Goal: Task Accomplishment & Management: Use online tool/utility

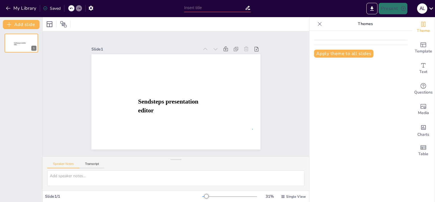
drag, startPoint x: 0, startPoint y: 0, endPoint x: 252, endPoint y: 129, distance: 283.2
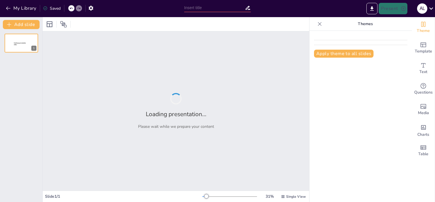
type input "New Sendsteps"
click at [252, 129] on div "Loading presentation... Please wait while we prepare your content" at bounding box center [176, 110] width 267 height 159
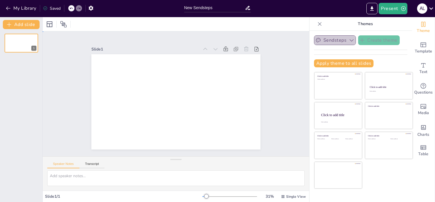
click at [336, 44] on button "Sendsteps" at bounding box center [335, 40] width 42 height 10
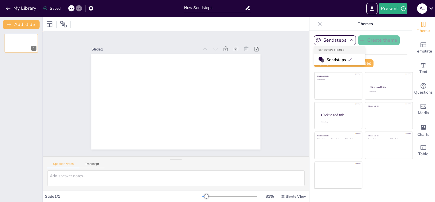
click at [343, 60] on span "Sendsteps" at bounding box center [340, 59] width 26 height 5
click at [349, 63] on button "Apply theme to all slides" at bounding box center [344, 63] width 60 height 8
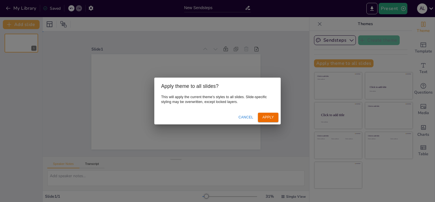
click at [425, 30] on div "Apply theme to all slides? This will apply the current theme's styles to all sl…" at bounding box center [217, 101] width 435 height 202
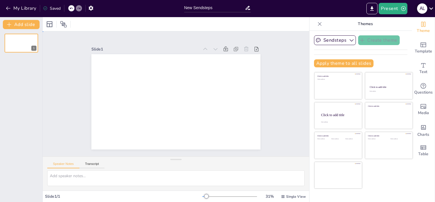
click at [430, 10] on icon at bounding box center [431, 9] width 8 height 8
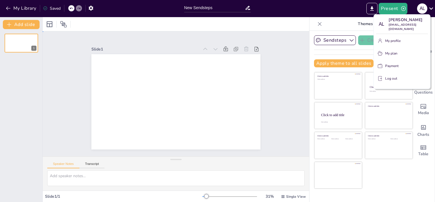
click at [389, 167] on div at bounding box center [217, 101] width 435 height 202
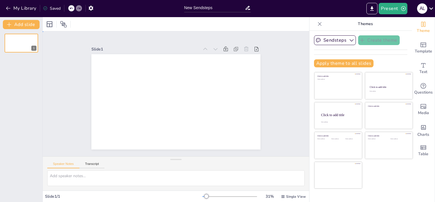
drag, startPoint x: 412, startPoint y: 0, endPoint x: 286, endPoint y: 60, distance: 139.5
click at [276, 60] on div "Slide 1" at bounding box center [175, 94] width 201 height 292
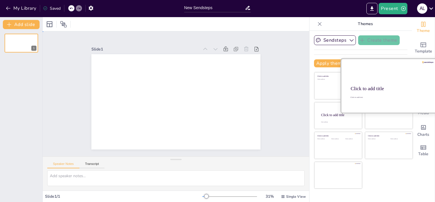
click at [371, 79] on div at bounding box center [389, 86] width 96 height 54
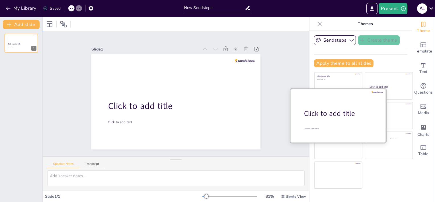
click at [326, 122] on div at bounding box center [338, 115] width 96 height 54
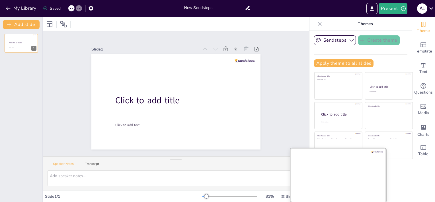
click at [333, 177] on div at bounding box center [338, 175] width 96 height 54
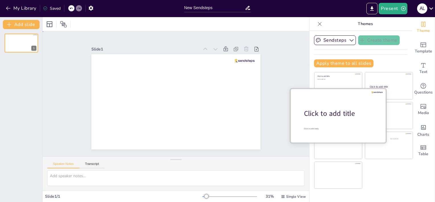
click at [329, 99] on div at bounding box center [338, 115] width 96 height 54
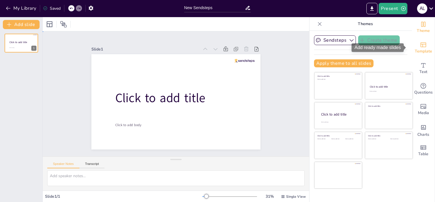
click at [415, 49] on span "Template" at bounding box center [423, 51] width 17 height 6
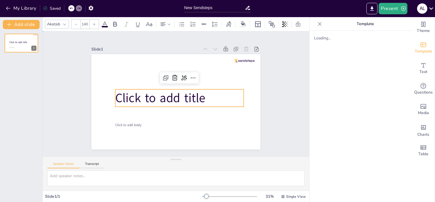
click at [146, 98] on span "Click to add title" at bounding box center [191, 91] width 91 height 26
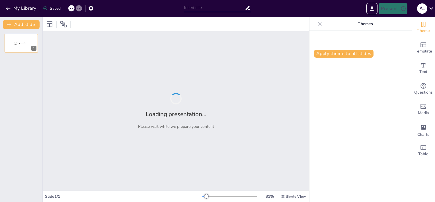
type input "Romanticismo: [PERSON_NAME] y Evolución a lo Largo del Tiempo"
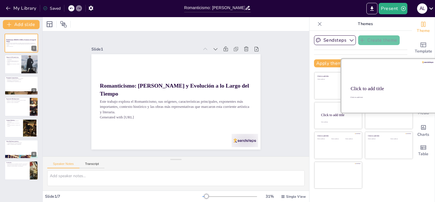
click at [390, 94] on div at bounding box center [389, 86] width 96 height 54
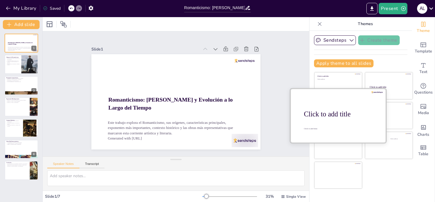
click at [335, 125] on div at bounding box center [338, 115] width 96 height 54
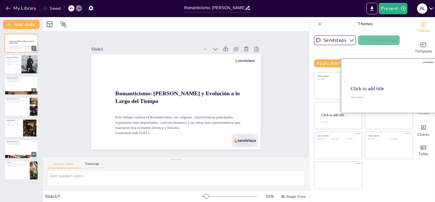
click at [386, 86] on div "Click to add title" at bounding box center [388, 89] width 75 height 6
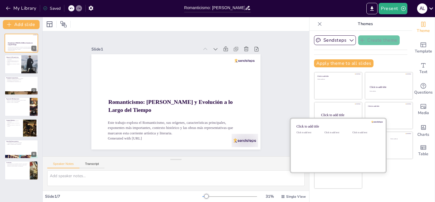
click at [334, 145] on div "Click to add text" at bounding box center [337, 148] width 26 height 35
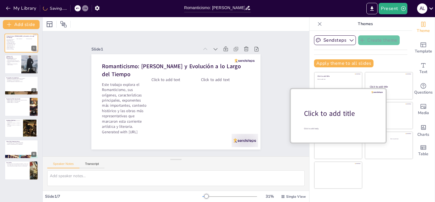
click at [323, 94] on div at bounding box center [338, 115] width 96 height 54
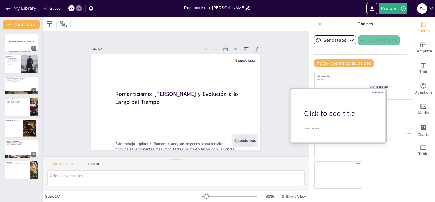
click at [331, 88] on div "Click to add title Click to add body" at bounding box center [338, 115] width 97 height 55
click at [341, 114] on div "Click to add title" at bounding box center [340, 113] width 73 height 10
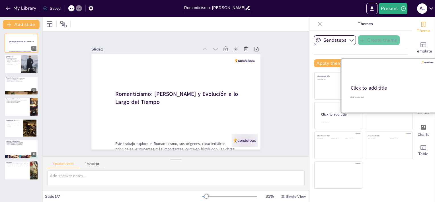
click at [386, 85] on div "Click to add title" at bounding box center [388, 88] width 75 height 7
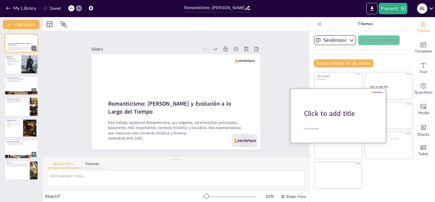
click at [342, 112] on div "Click to add title" at bounding box center [340, 113] width 73 height 10
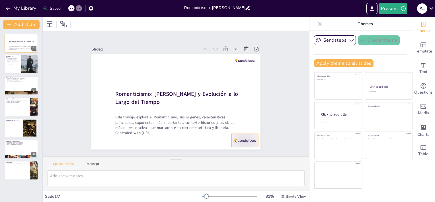
click at [245, 141] on div at bounding box center [245, 140] width 26 height 13
click at [246, 122] on icon at bounding box center [249, 122] width 7 height 7
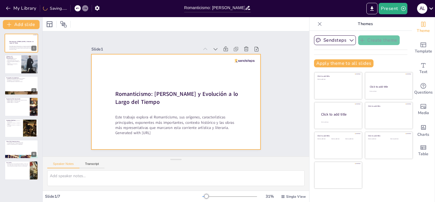
click at [241, 62] on div at bounding box center [175, 102] width 178 height 112
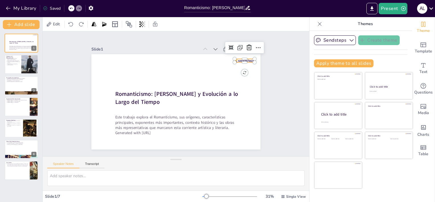
click at [243, 59] on div at bounding box center [245, 60] width 20 height 3
click at [247, 47] on icon at bounding box center [249, 47] width 5 height 6
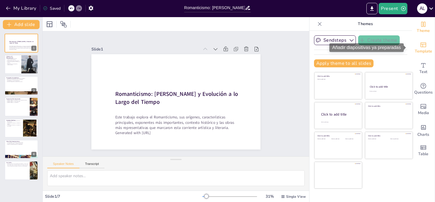
click at [426, 43] on div "Template" at bounding box center [423, 48] width 23 height 21
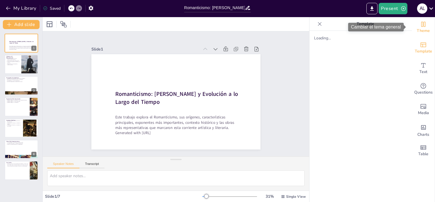
click at [417, 34] on span "Theme" at bounding box center [423, 31] width 13 height 6
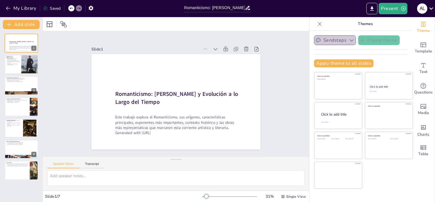
click at [341, 42] on button "Sendsteps" at bounding box center [335, 40] width 42 height 10
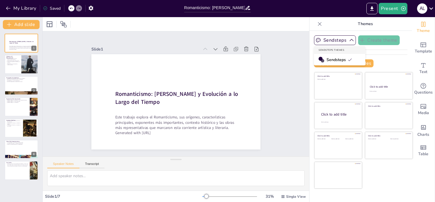
click at [337, 58] on span "Sendsteps" at bounding box center [340, 59] width 26 height 5
click at [26, 62] on button at bounding box center [25, 59] width 7 height 7
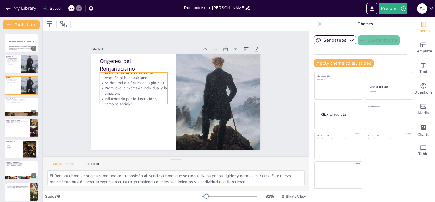
click at [116, 87] on p "Promueve la expresión individual y la emoción." at bounding box center [134, 86] width 68 height 18
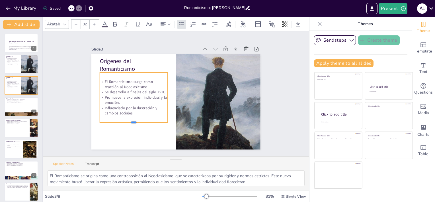
drag, startPoint x: 148, startPoint y: 102, endPoint x: 147, endPoint y: 120, distance: 18.5
click at [147, 120] on div at bounding box center [131, 120] width 68 height 12
click at [59, 112] on div "Slide 1 Romanticismo: Orígenes y Evolución a lo Largo del Tiempo Este trabajo e…" at bounding box center [176, 94] width 278 height 152
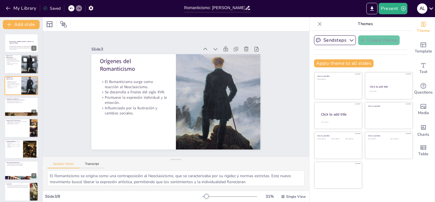
click at [19, 65] on div at bounding box center [21, 64] width 34 height 19
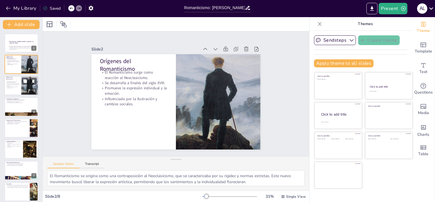
click at [15, 90] on div at bounding box center [21, 85] width 34 height 19
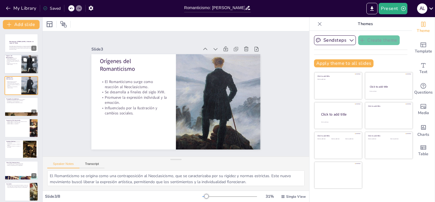
click at [21, 65] on div at bounding box center [21, 64] width 34 height 19
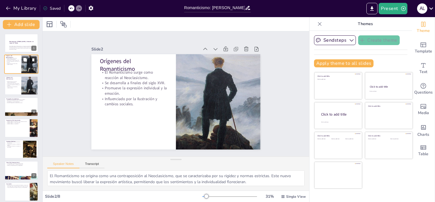
click at [34, 60] on icon at bounding box center [33, 59] width 2 height 3
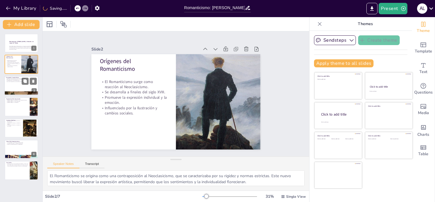
click at [11, 87] on div at bounding box center [21, 85] width 34 height 19
type textarea "La exaltación de la naturaleza es una de las características más distintivas de…"
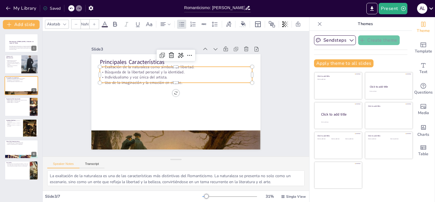
type input "32"
click at [134, 79] on p "Uso de la imaginación y la emoción en el arte." at bounding box center [178, 82] width 150 height 37
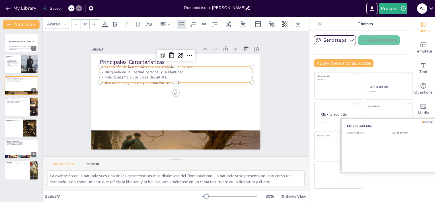
click at [384, 138] on div at bounding box center [389, 145] width 96 height 54
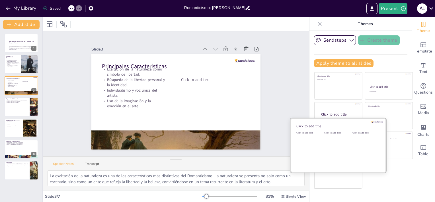
click at [340, 159] on div "Click to add text" at bounding box center [337, 148] width 26 height 35
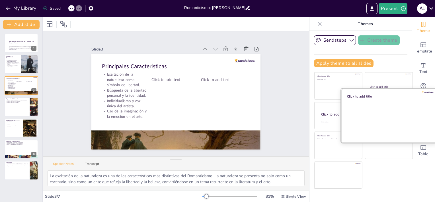
click at [393, 118] on div at bounding box center [389, 115] width 96 height 54
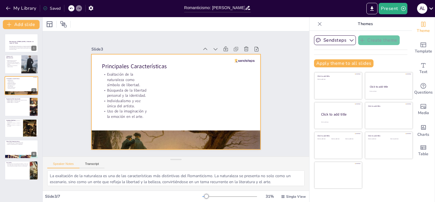
click at [244, 56] on div at bounding box center [175, 102] width 178 height 112
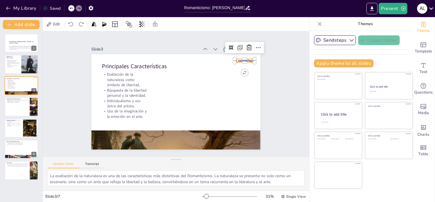
click at [243, 59] on div at bounding box center [245, 60] width 20 height 3
click at [246, 48] on icon at bounding box center [249, 47] width 7 height 7
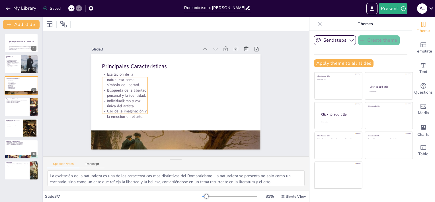
click at [124, 75] on p "Exaltación de la naturaleza como símbolo de libertad." at bounding box center [126, 74] width 47 height 21
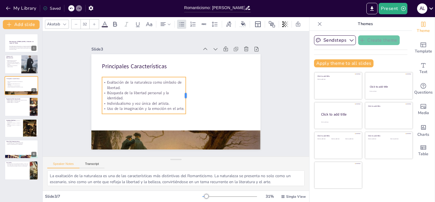
drag, startPoint x: 143, startPoint y: 106, endPoint x: 181, endPoint y: 100, distance: 38.9
click at [186, 100] on div at bounding box center [188, 95] width 5 height 37
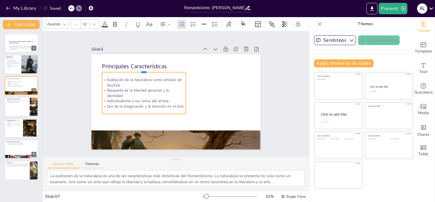
drag, startPoint x: 161, startPoint y: 73, endPoint x: 155, endPoint y: 69, distance: 7.7
click at [155, 69] on div at bounding box center [144, 69] width 84 height 5
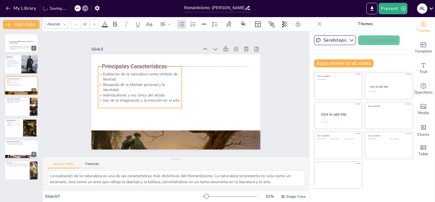
drag, startPoint x: 158, startPoint y: 91, endPoint x: 154, endPoint y: 85, distance: 7.4
click at [154, 85] on p "Búsqueda de la libertad personal y la identidad." at bounding box center [141, 83] width 84 height 19
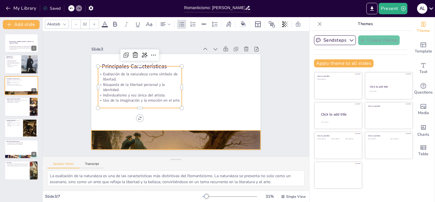
click at [154, 145] on div at bounding box center [175, 139] width 169 height 85
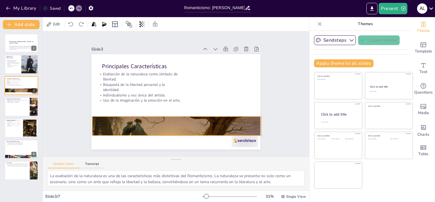
drag, startPoint x: 189, startPoint y: 135, endPoint x: 190, endPoint y: 121, distance: 14.0
click at [190, 121] on div at bounding box center [176, 125] width 169 height 85
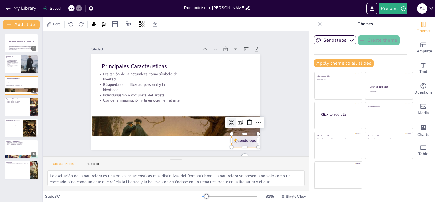
click at [237, 139] on div at bounding box center [245, 140] width 26 height 13
click at [246, 122] on icon at bounding box center [249, 122] width 7 height 7
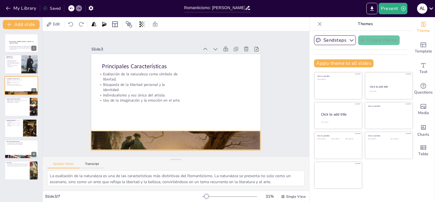
drag, startPoint x: 244, startPoint y: 122, endPoint x: 243, endPoint y: 136, distance: 14.6
click at [243, 136] on div at bounding box center [175, 140] width 169 height 85
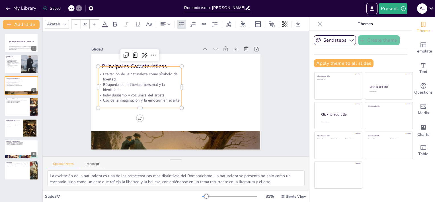
click at [125, 88] on p "Búsqueda de la libertad personal y la identidad." at bounding box center [140, 87] width 84 height 11
click at [179, 106] on div at bounding box center [181, 108] width 5 height 5
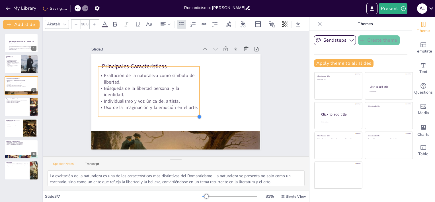
drag, startPoint x: 179, startPoint y: 105, endPoint x: 194, endPoint y: 114, distance: 16.8
click at [194, 118] on div at bounding box center [194, 120] width 5 height 5
type input "38.6"
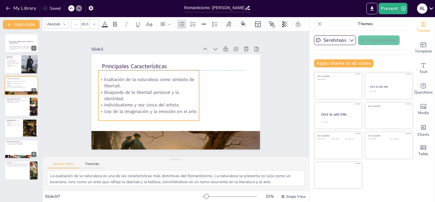
drag, startPoint x: 178, startPoint y: 65, endPoint x: 178, endPoint y: 70, distance: 4.6
click at [178, 70] on div "Exaltación de la naturaleza como símbolo de libertad. Búsqueda de la libertad p…" at bounding box center [149, 95] width 101 height 50
click at [275, 87] on div "Slide 1 Romanticismo: Orígenes y Evolución a lo Largo del Tiempo Este trabajo e…" at bounding box center [176, 93] width 267 height 125
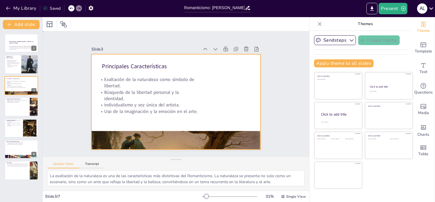
click at [201, 71] on div at bounding box center [175, 101] width 169 height 95
click at [18, 106] on div at bounding box center [21, 106] width 34 height 19
type textarea "Johann Wolfgang von Goethe es considerado un pilar del Romanticismo. Su obra ab…"
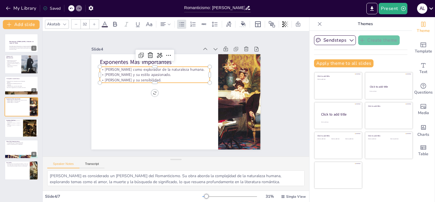
click at [145, 73] on p "Lord Byron y su estilo apasionado." at bounding box center [157, 72] width 110 height 17
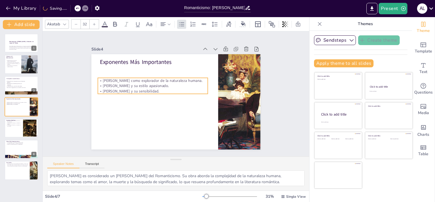
drag, startPoint x: 187, startPoint y: 77, endPoint x: 185, endPoint y: 89, distance: 11.4
click at [185, 89] on p "Gustavo Adolfo Bécquer y su sensibilidad." at bounding box center [153, 90] width 110 height 5
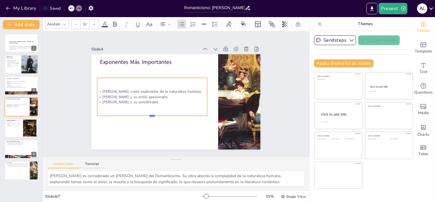
drag, startPoint x: 146, startPoint y: 92, endPoint x: 147, endPoint y: 114, distance: 22.0
click at [147, 116] on div at bounding box center [152, 118] width 110 height 5
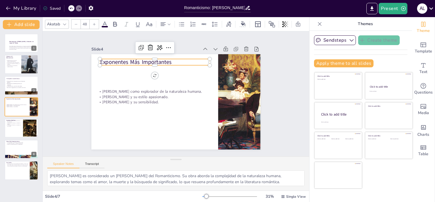
click at [107, 60] on p "Exponentes Más Importantes" at bounding box center [155, 62] width 110 height 8
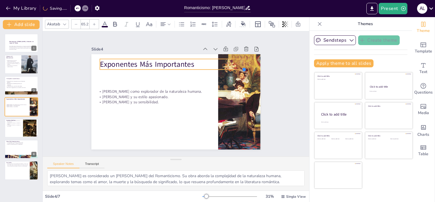
type input "69.6"
drag, startPoint x: 204, startPoint y: 64, endPoint x: 178, endPoint y: 67, distance: 26.4
click at [178, 67] on div "Exponentes Más Importantes Johann Wolfgang von Goethe como explorador de la nat…" at bounding box center [175, 102] width 178 height 112
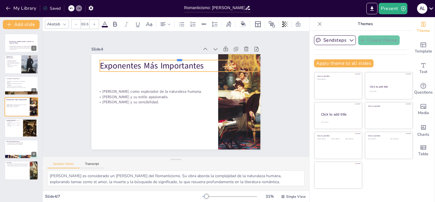
drag, startPoint x: 200, startPoint y: 55, endPoint x: 188, endPoint y: 56, distance: 12.3
click at [188, 56] on div at bounding box center [183, 58] width 159 height 21
click at [270, 80] on div "Slide 1 Romanticismo: Orígenes y Evolución a lo Largo del Tiempo Este trabajo e…" at bounding box center [175, 93] width 201 height 111
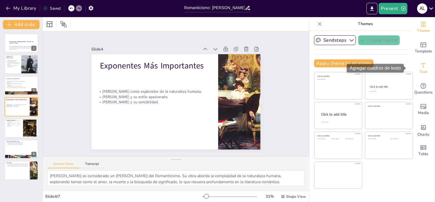
click at [420, 71] on span "Text" at bounding box center [423, 72] width 8 height 6
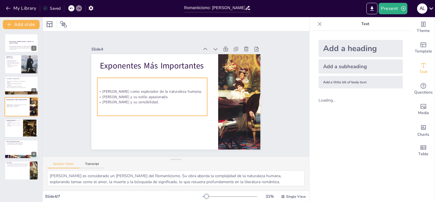
click at [139, 100] on p "Gustavo Adolfo Bécquer y su sensibilidad." at bounding box center [155, 79] width 69 height 92
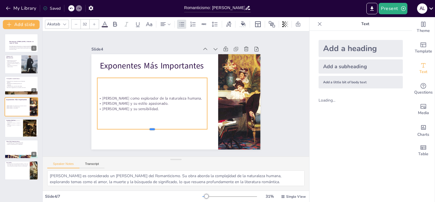
drag, startPoint x: 149, startPoint y: 114, endPoint x: 150, endPoint y: 128, distance: 13.4
click at [150, 129] on div at bounding box center [152, 131] width 110 height 5
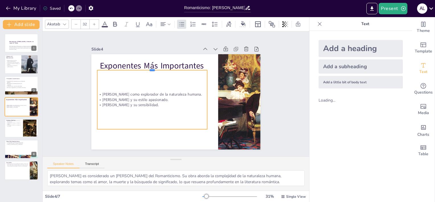
drag, startPoint x: 180, startPoint y: 75, endPoint x: 184, endPoint y: 67, distance: 8.5
click at [184, 67] on div at bounding box center [155, 66] width 110 height 16
drag, startPoint x: 77, startPoint y: 93, endPoint x: 74, endPoint y: 75, distance: 18.2
click at [75, 75] on div "Slide 1 Romanticismo: Orígenes y Evolución a lo Largo del Tiempo Este trabajo e…" at bounding box center [175, 93] width 201 height 111
click at [165, 94] on p "Johann Wolfgang von Goethe como explorador de la naturaleza humana." at bounding box center [152, 94] width 110 height 5
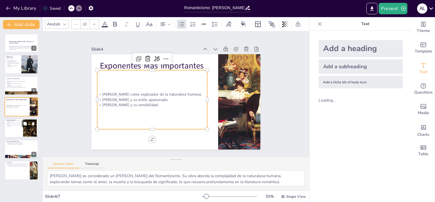
click at [24, 127] on div at bounding box center [29, 127] width 25 height 17
type textarea "Los cambios sociales y políticos son cruciales para entender el Romanticismo. E…"
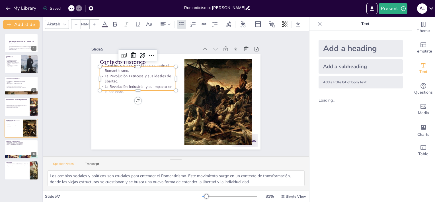
type input "32"
click at [134, 76] on p "La Revolución Francesa y sus ideales de libertad." at bounding box center [139, 74] width 77 height 19
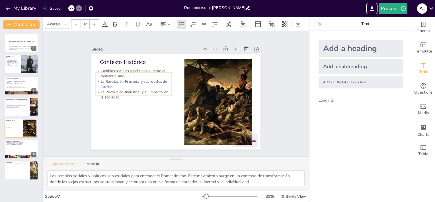
drag, startPoint x: 140, startPoint y: 77, endPoint x: 136, endPoint y: 82, distance: 6.7
click at [136, 82] on p "La Revolución Francesa y sus ideales de libertad." at bounding box center [134, 84] width 76 height 11
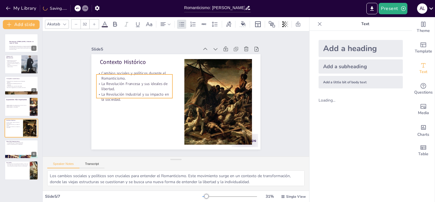
click at [130, 96] on p "La Revolución Industrial y su impacto en la sociedad." at bounding box center [134, 92] width 77 height 19
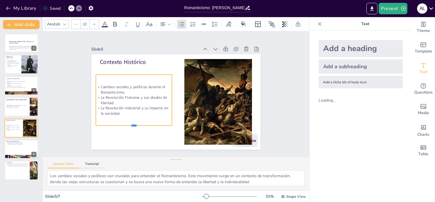
drag, startPoint x: 129, startPoint y: 96, endPoint x: 128, endPoint y: 121, distance: 24.8
click at [128, 121] on div "Contexto Histórico Cambios sociales y políticos durante el Romanticismo. La Rev…" at bounding box center [175, 101] width 169 height 95
click at [67, 106] on div "Slide 1 Romanticismo: Orígenes y Evolución a lo Largo del Tiempo Este trabajo e…" at bounding box center [176, 94] width 278 height 152
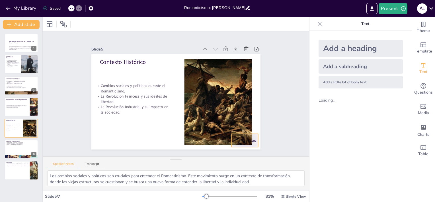
click at [250, 137] on div at bounding box center [245, 140] width 26 height 13
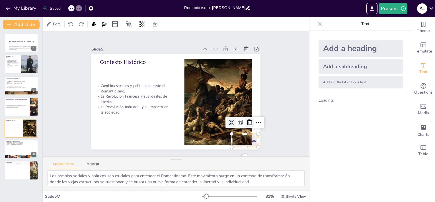
click at [247, 122] on icon at bounding box center [249, 122] width 5 height 6
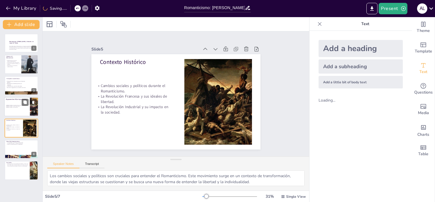
click at [19, 103] on div "Johann Wolfgang von Goethe como explorador de la naturaleza humana. Lord Byron …" at bounding box center [16, 106] width 22 height 12
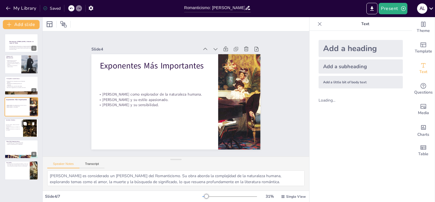
drag, startPoint x: 5, startPoint y: 126, endPoint x: 15, endPoint y: 130, distance: 10.5
click at [15, 130] on div "Cambios sociales y políticos durante el Romanticismo. La Revolución Francesa y …" at bounding box center [12, 127] width 15 height 10
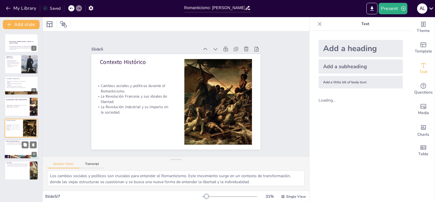
click at [17, 147] on div at bounding box center [21, 148] width 34 height 19
type textarea ""Los miserables" de Victor Hugo es una obra fundamental que aborda la lucha por…"
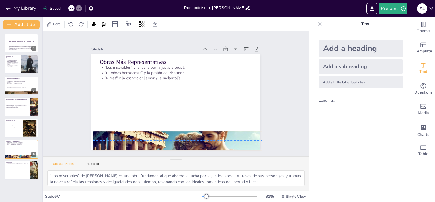
click at [169, 136] on div at bounding box center [173, 140] width 180 height 130
click at [169, 136] on div at bounding box center [163, 138] width 196 height 159
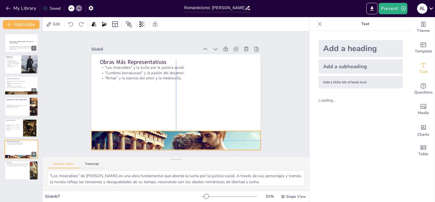
click at [169, 137] on div at bounding box center [175, 140] width 169 height 113
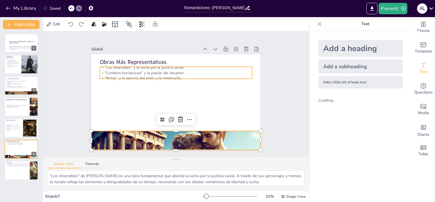
click at [135, 75] on p ""Rimas" y la esencia del amor y la melancolía." at bounding box center [176, 77] width 152 height 5
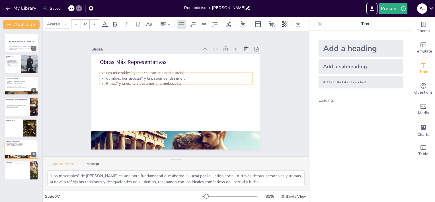
drag, startPoint x: 196, startPoint y: 65, endPoint x: 194, endPoint y: 68, distance: 3.3
click at [194, 68] on p ""Los miserables" y la lucha por la justicia social." at bounding box center [178, 72] width 152 height 21
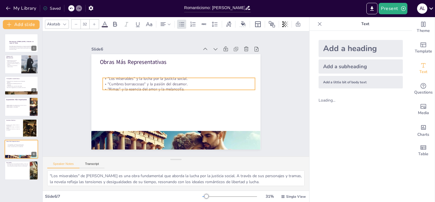
click at [167, 86] on p ""Rimas" y la esencia del amor y la melancolía." at bounding box center [179, 88] width 152 height 5
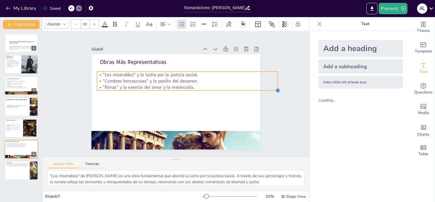
type input "37.3"
drag, startPoint x: 245, startPoint y: 79, endPoint x: 210, endPoint y: 81, distance: 34.2
click at [210, 81] on div "Obras Más Representativas "Los miserables" y la lucha por la justicia social. "…" at bounding box center [175, 101] width 169 height 95
click at [188, 58] on icon at bounding box center [191, 60] width 6 height 5
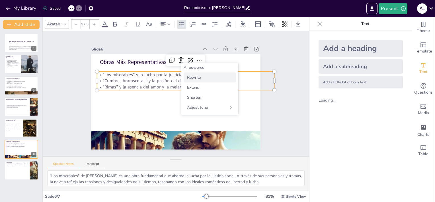
click at [201, 77] on span "Rewrite" at bounding box center [194, 77] width 14 height 5
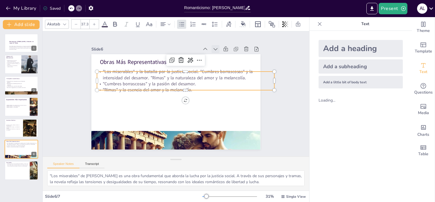
click at [217, 50] on icon at bounding box center [220, 53] width 6 height 6
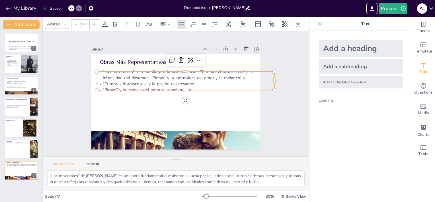
click at [198, 77] on p ""Los miserables" y la batalla por la justicia social. "Cumbres borrascosas" y l…" at bounding box center [188, 75] width 178 height 31
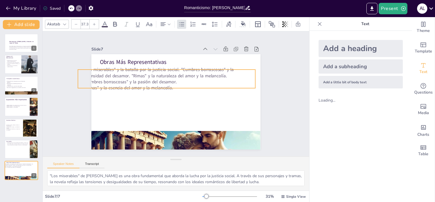
drag, startPoint x: 270, startPoint y: 79, endPoint x: 251, endPoint y: 77, distance: 19.2
click at [251, 77] on div "Slide 1 Romanticismo: Orígenes y Evolución a lo Largo del Tiempo Este trabajo e…" at bounding box center [176, 94] width 212 height 132
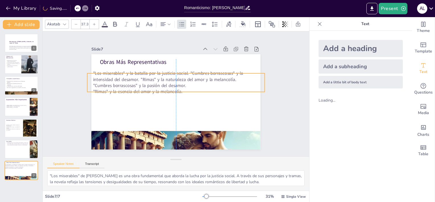
drag, startPoint x: 237, startPoint y: 84, endPoint x: 247, endPoint y: 88, distance: 10.9
click at [247, 89] on p ""Rimas" y la esencia del amor y la melancolía." at bounding box center [175, 92] width 177 height 6
click at [186, 61] on icon at bounding box center [189, 61] width 7 height 7
click at [267, 108] on div "Slide 1 Romanticismo: Orígenes y Evolución a lo Largo del Tiempo Este trabajo e…" at bounding box center [175, 93] width 201 height 111
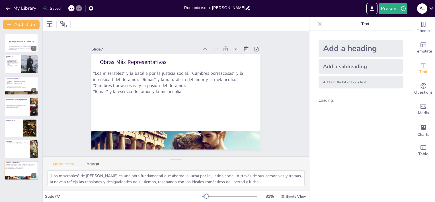
click at [71, 6] on div at bounding box center [71, 8] width 6 height 6
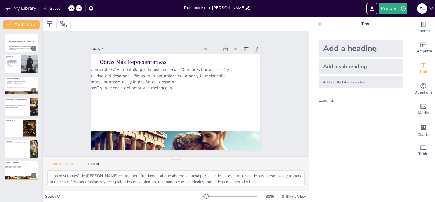
click at [71, 6] on div at bounding box center [71, 8] width 6 height 6
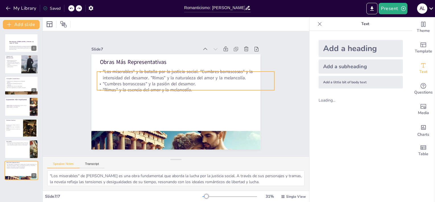
click at [132, 75] on p ""Los miserables" y la batalla por la justicia social. "Cumbres borrascosas" y l…" at bounding box center [188, 75] width 178 height 31
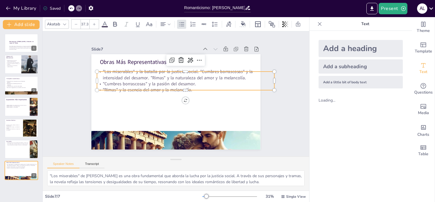
click at [241, 73] on p ""Los miserables" y la batalla por la justicia social. "Cumbres borrascosas" y l…" at bounding box center [188, 75] width 178 height 31
click at [234, 76] on p ""Los miserables" y la batalla por la justicia social. "Cumbres borrascosas" y l…" at bounding box center [185, 74] width 177 height 12
click at [238, 74] on p ""Los miserables" y la batalla por la justicia social. "Cumbres borrascosas" y l…" at bounding box center [185, 74] width 177 height 12
click at [165, 75] on p ""Los miserables" y la batalla por la justicia social. "Cumbres borrascosas" y l…" at bounding box center [196, 86] width 140 height 128
click at [165, 75] on p ""Los miserables" y la batalla por la justicia social. "Cumbres borrascosas" y l…" at bounding box center [185, 74] width 177 height 12
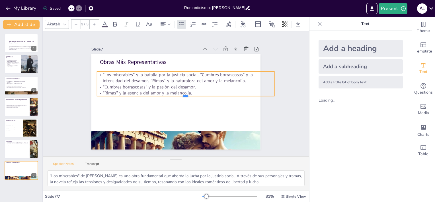
click at [181, 89] on div "Obras Más Representativas "Los miserables" y la batalla por la justicia social.…" at bounding box center [175, 102] width 178 height 112
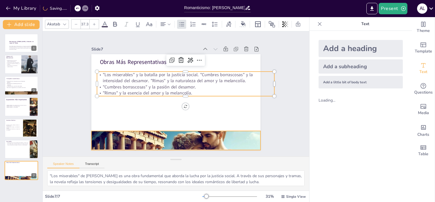
click at [194, 145] on div at bounding box center [171, 140] width 180 height 130
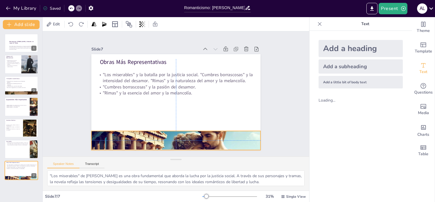
click at [199, 132] on div at bounding box center [175, 140] width 169 height 113
click at [282, 124] on div "Slide 1 Romanticismo: Orígenes y Evolución a lo Largo del Tiempo Este trabajo e…" at bounding box center [176, 93] width 267 height 125
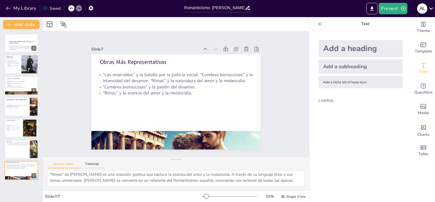
scroll to position [37, 0]
click at [286, 95] on div "Slide 1 Romanticismo: Orígenes y Evolución a lo Largo del Tiempo Este trabajo e…" at bounding box center [176, 93] width 267 height 125
click at [22, 44] on div "Romanticismo: Orígenes y Evolución a lo Largo del Tiempo" at bounding box center [22, 41] width 26 height 3
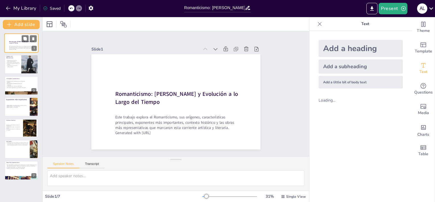
scroll to position [0, 0]
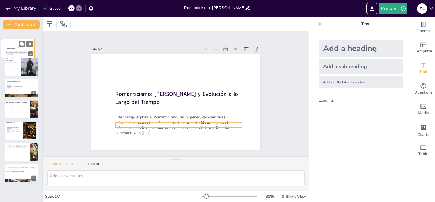
drag, startPoint x: 22, startPoint y: 44, endPoint x: 26, endPoint y: 55, distance: 11.5
click at [26, 39] on div "Romanticismo: Orígenes y Evolución a lo Largo del Tiempo Este trabajo explora e…" at bounding box center [18, 39] width 34 height 0
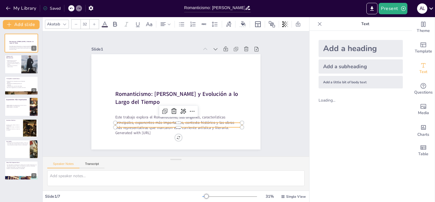
click at [151, 130] on p "Generated with Sendsteps.ai" at bounding box center [178, 132] width 127 height 5
click at [264, 132] on div "Slide 1 Romanticismo: Orígenes y Evolución a lo Largo del Tiempo Este trabajo e…" at bounding box center [176, 93] width 224 height 217
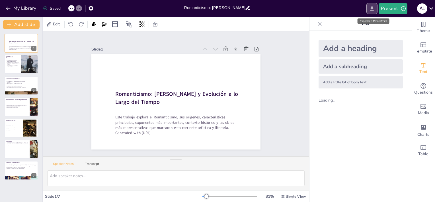
click at [370, 11] on icon "Export to PowerPoint" at bounding box center [372, 9] width 6 height 6
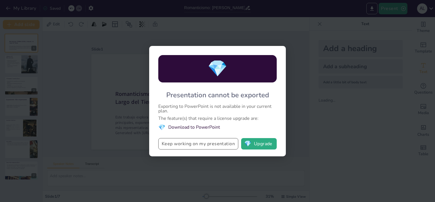
click at [211, 144] on button "Keep working on my presentation" at bounding box center [198, 143] width 80 height 11
